Goal: Information Seeking & Learning: Learn about a topic

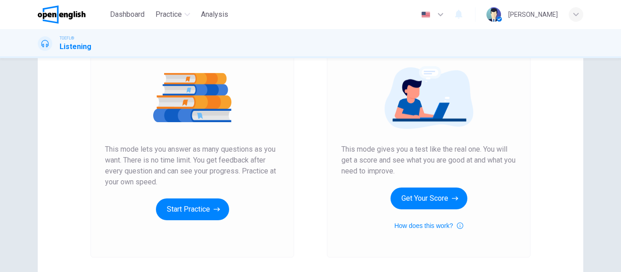
scroll to position [122, 0]
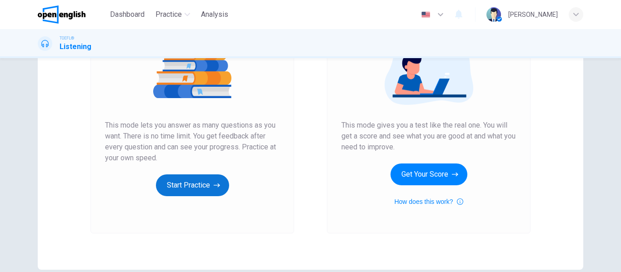
click at [191, 195] on button "Start Practice" at bounding box center [192, 186] width 73 height 22
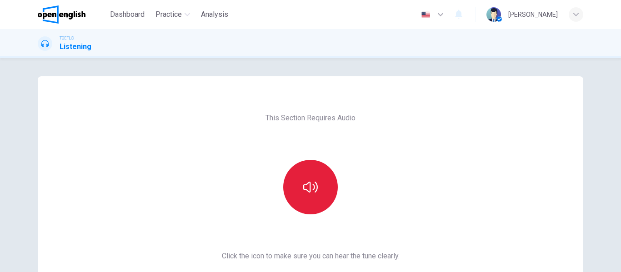
click at [312, 188] on icon "button" at bounding box center [310, 187] width 15 height 11
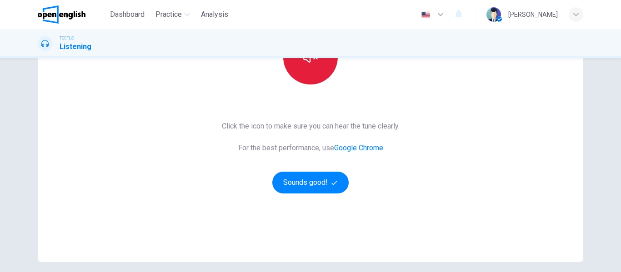
scroll to position [133, 0]
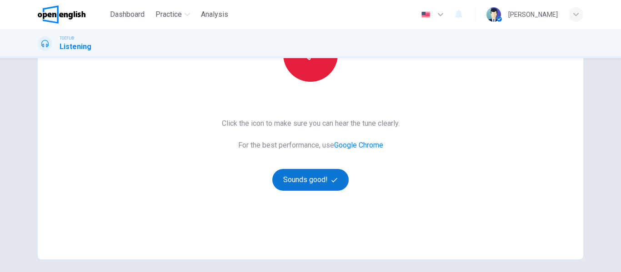
click at [315, 181] on button "Sounds good!" at bounding box center [310, 180] width 76 height 22
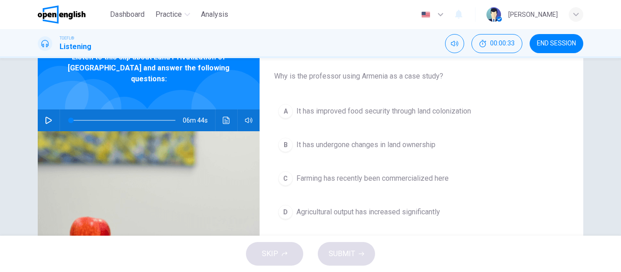
scroll to position [45, 0]
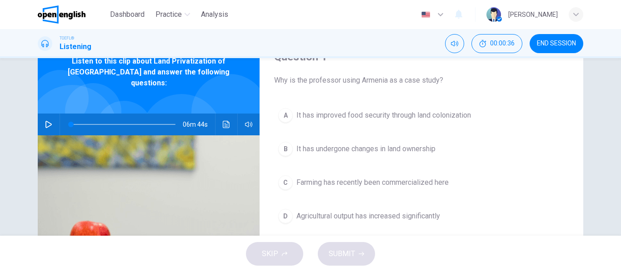
click at [41, 114] on button "button" at bounding box center [48, 125] width 15 height 22
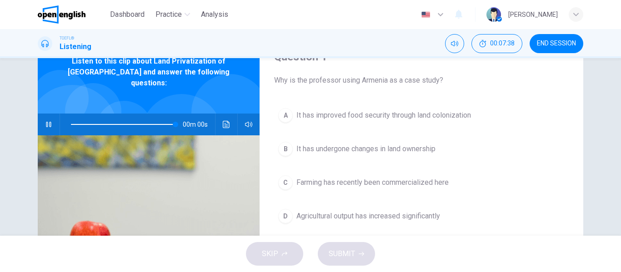
type input "*"
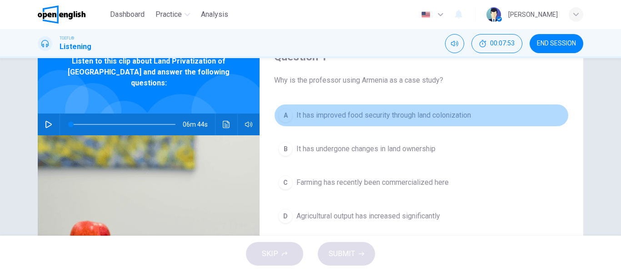
click at [330, 111] on span "It has improved food security through land colonization" at bounding box center [384, 115] width 175 height 11
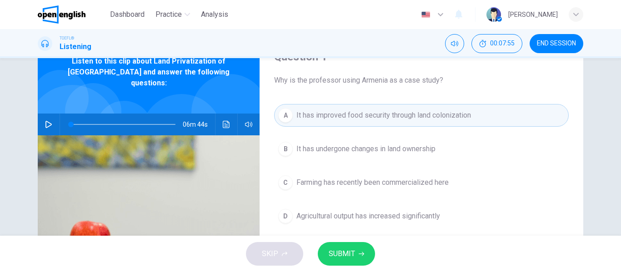
click at [348, 251] on span "SUBMIT" at bounding box center [342, 254] width 26 height 13
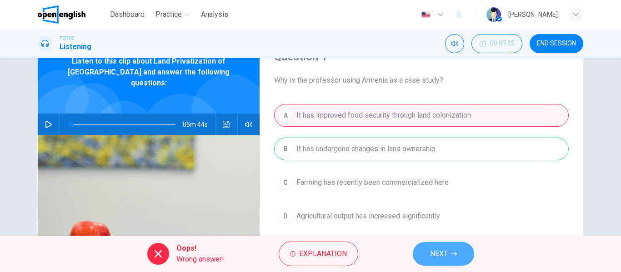
click at [454, 259] on button "NEXT" at bounding box center [443, 254] width 61 height 24
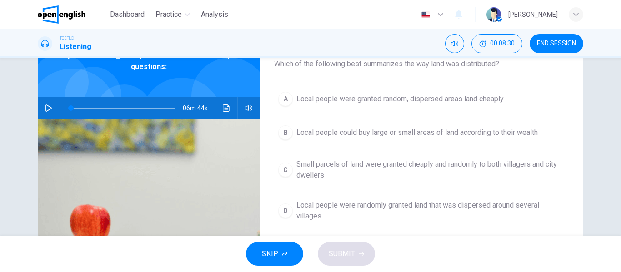
scroll to position [68, 0]
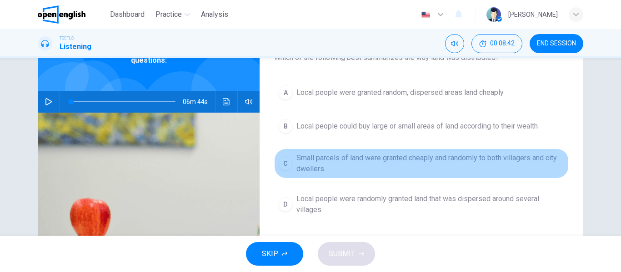
click at [440, 163] on span "Small parcels of land were granted cheaply and randomly to both villagers and c…" at bounding box center [431, 164] width 268 height 22
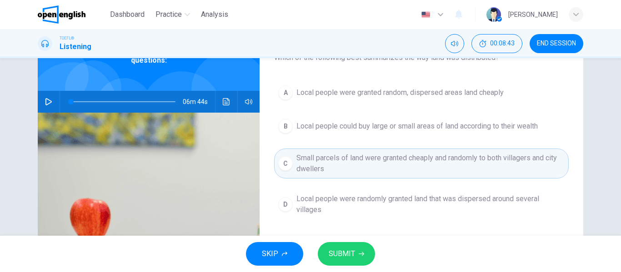
click at [364, 257] on button "SUBMIT" at bounding box center [346, 254] width 57 height 24
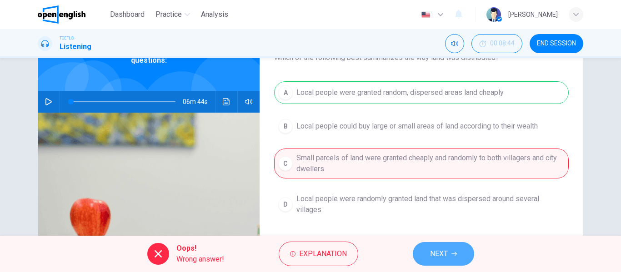
click at [455, 259] on button "NEXT" at bounding box center [443, 254] width 61 height 24
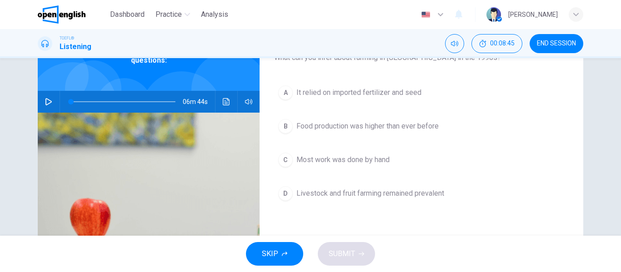
scroll to position [48, 0]
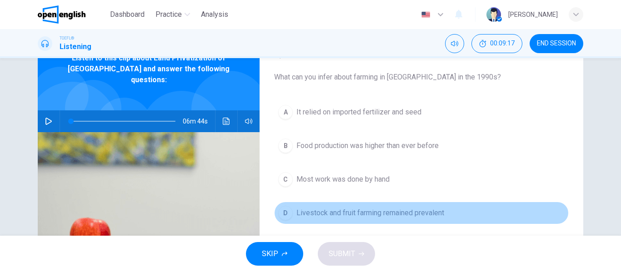
click at [432, 213] on span "Livestock and fruit farming remained prevalent" at bounding box center [371, 213] width 148 height 11
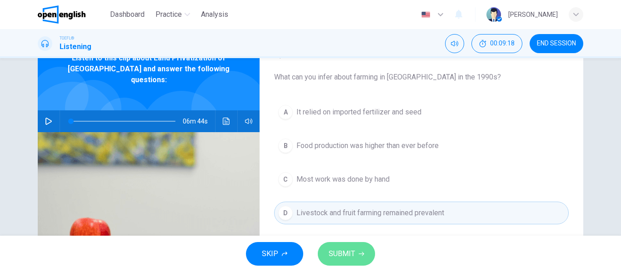
click at [350, 255] on span "SUBMIT" at bounding box center [342, 254] width 26 height 13
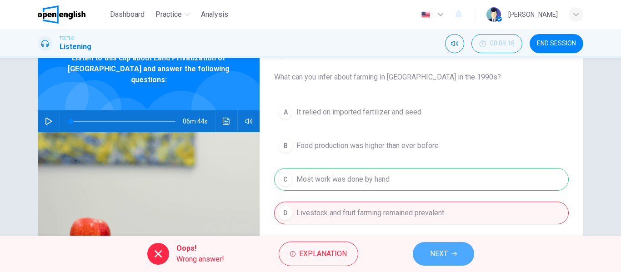
click at [440, 254] on span "NEXT" at bounding box center [439, 254] width 18 height 13
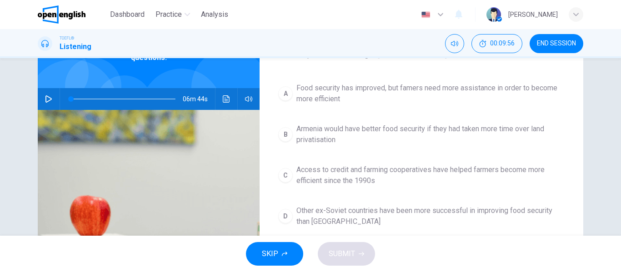
scroll to position [76, 0]
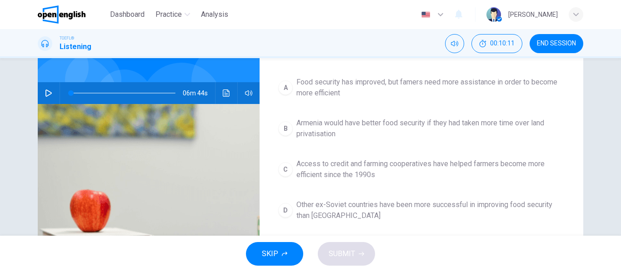
click at [407, 84] on span "Food security has improved, but famers need more assistance in order to become …" at bounding box center [431, 88] width 268 height 22
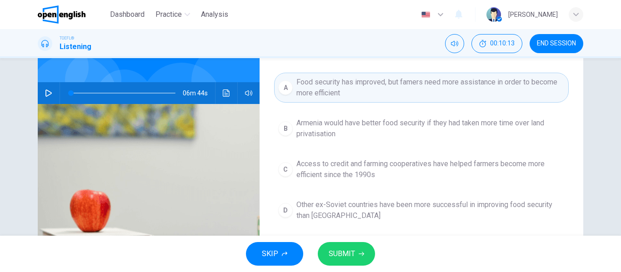
click at [346, 254] on span "SUBMIT" at bounding box center [342, 254] width 26 height 13
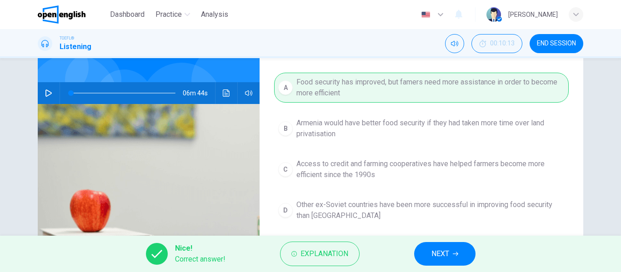
click at [434, 253] on span "NEXT" at bounding box center [441, 254] width 18 height 13
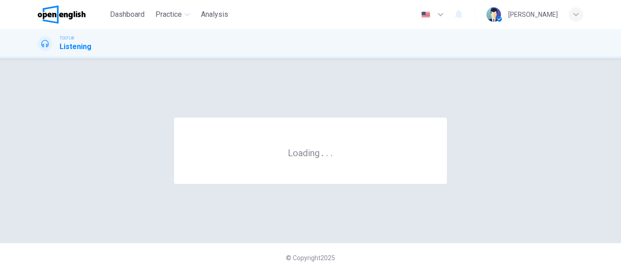
scroll to position [0, 0]
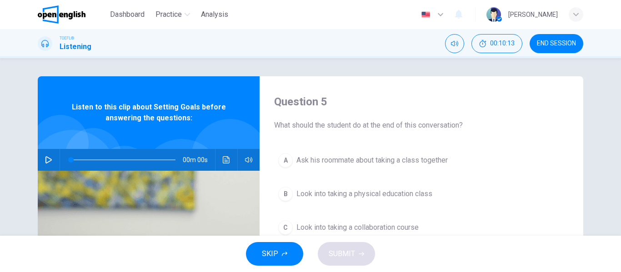
click at [501, 15] on img at bounding box center [494, 14] width 15 height 15
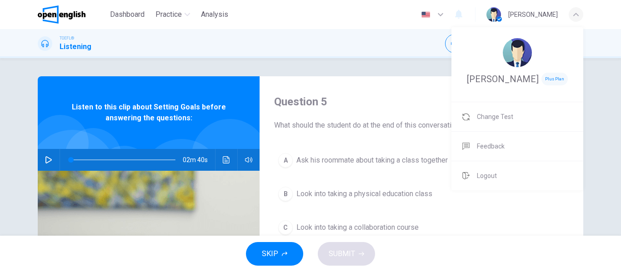
click at [410, 69] on div at bounding box center [310, 136] width 621 height 272
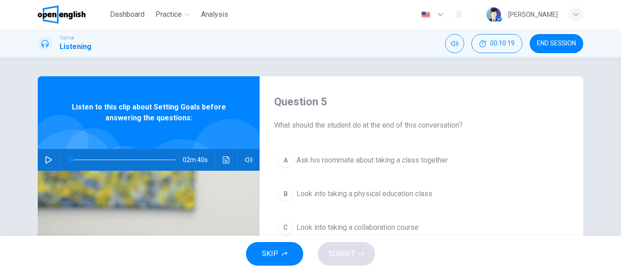
click at [546, 37] on button "END SESSION" at bounding box center [557, 43] width 54 height 19
